Goal: Browse casually

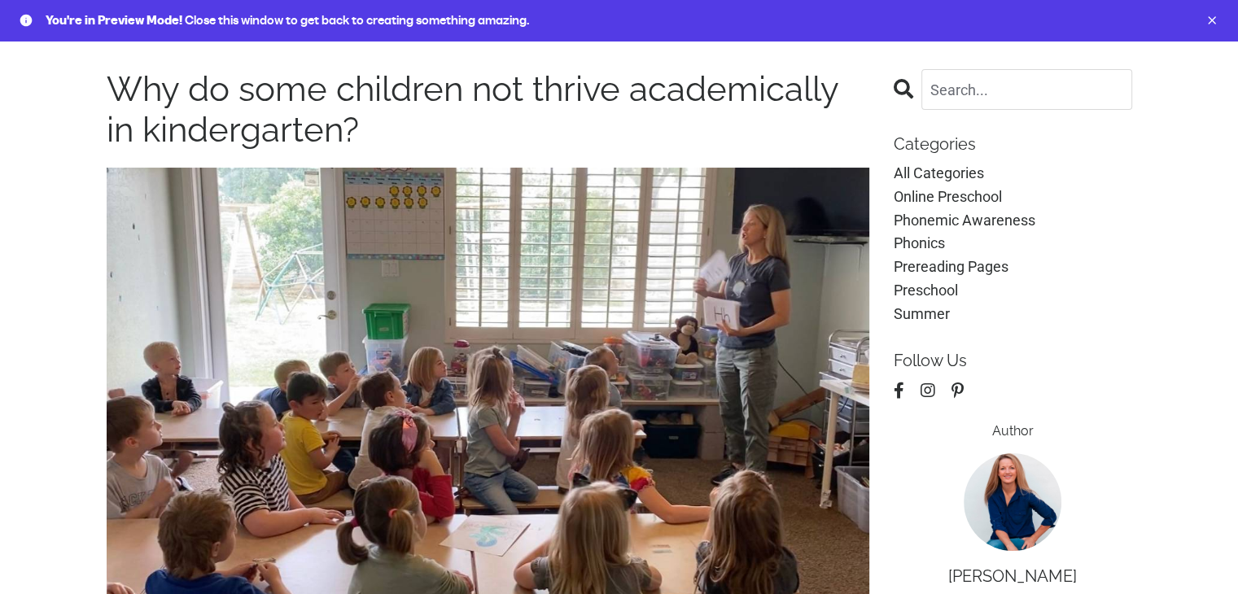
scroll to position [81, 0]
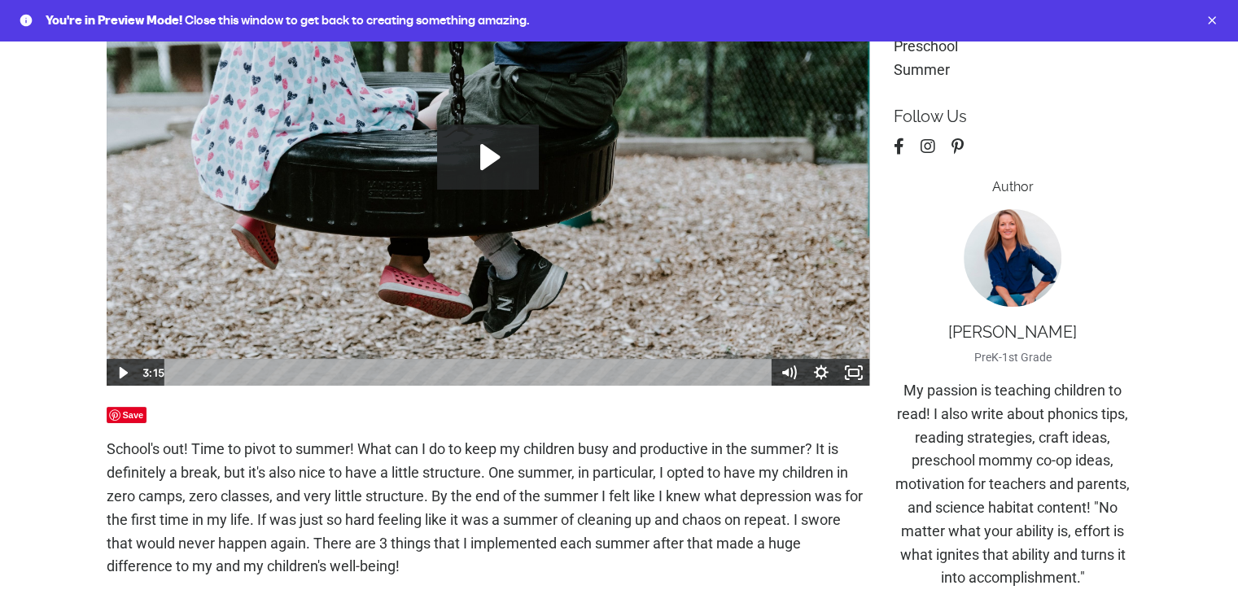
scroll to position [488, 0]
